Goal: Information Seeking & Learning: Find specific fact

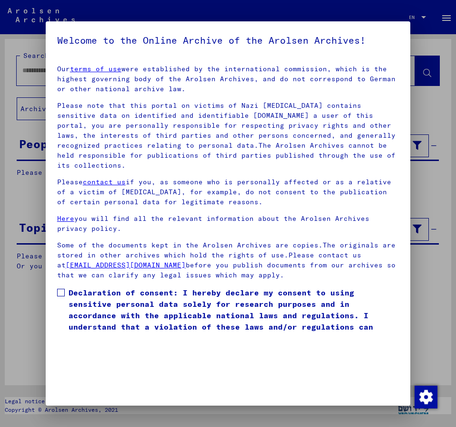
scroll to position [26, 0]
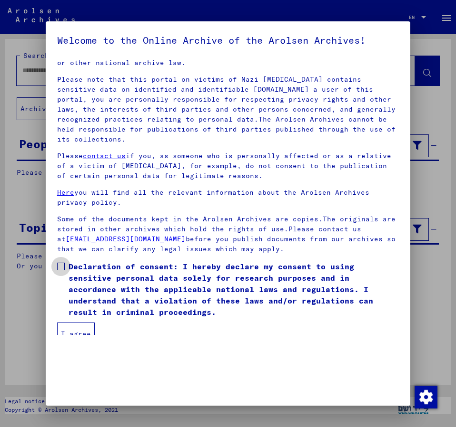
click at [64, 263] on span at bounding box center [61, 267] width 8 height 8
click at [78, 323] on button "I agree" at bounding box center [76, 334] width 38 height 23
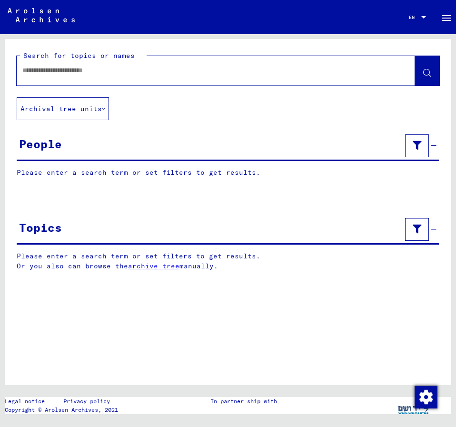
click at [32, 66] on input "text" at bounding box center [206, 71] width 369 height 10
type input "**********"
click at [422, 70] on button at bounding box center [427, 70] width 24 height 29
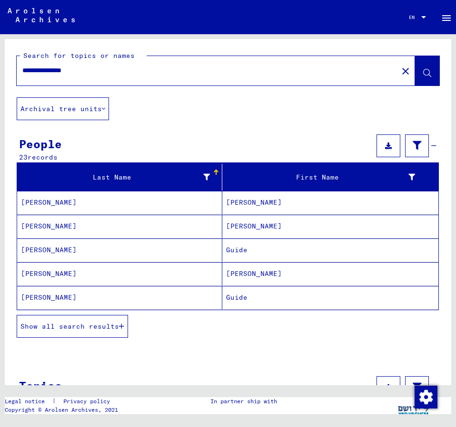
click at [105, 329] on span "Show all search results" at bounding box center [69, 326] width 98 height 9
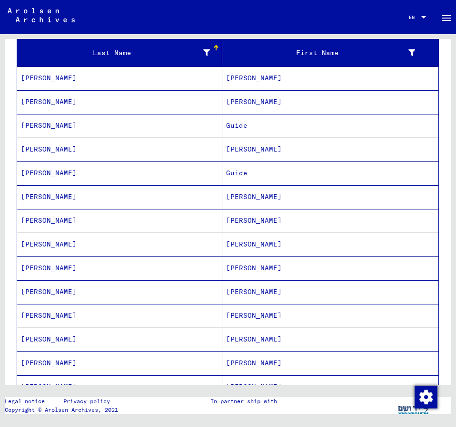
scroll to position [103, 0]
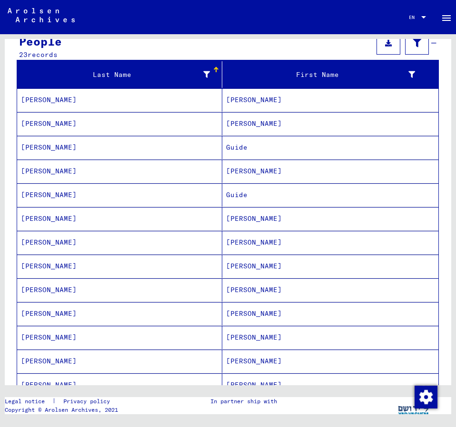
click at [242, 286] on mat-cell "[PERSON_NAME]" at bounding box center [330, 290] width 216 height 23
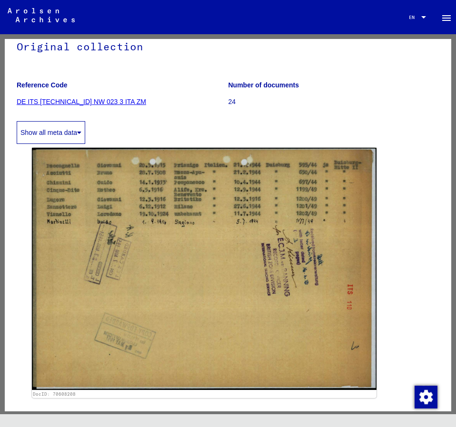
scroll to position [103, 0]
